Goal: Navigation & Orientation: Find specific page/section

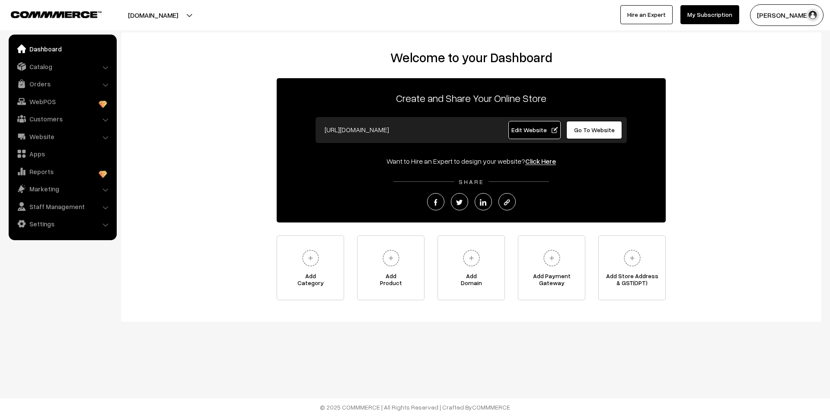
click at [32, 86] on link "Orders" at bounding box center [62, 84] width 103 height 16
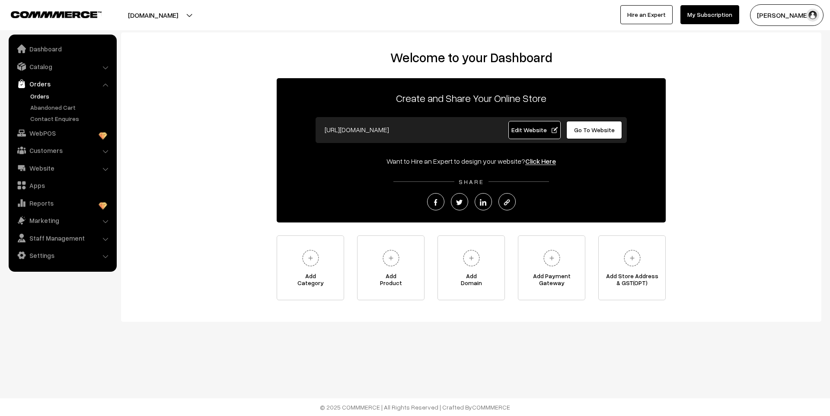
click at [39, 98] on link "Orders" at bounding box center [71, 96] width 86 height 9
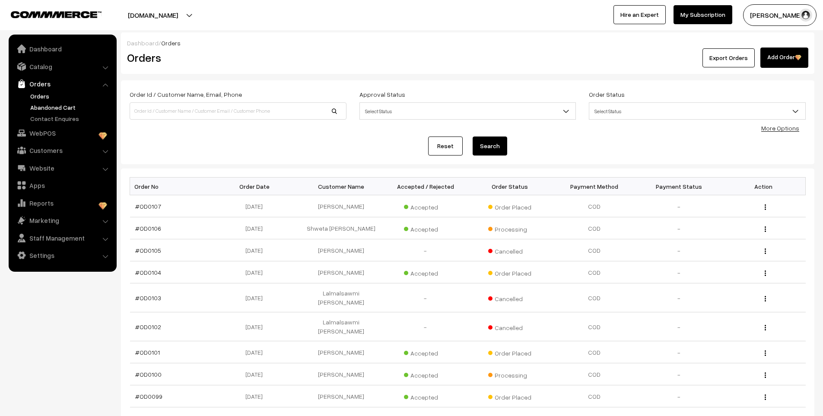
click at [42, 107] on link "Abandoned Cart" at bounding box center [71, 107] width 86 height 9
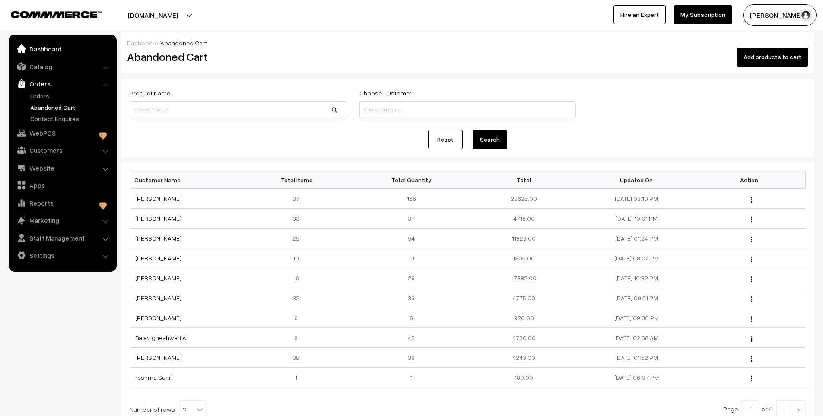
click at [53, 50] on link "Dashboard" at bounding box center [62, 49] width 103 height 16
